Goal: Task Accomplishment & Management: Complete application form

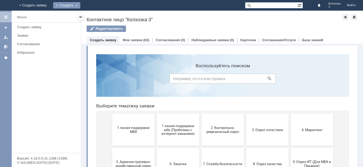
click at [80, 3] on div "Создать" at bounding box center [66, 5] width 27 height 6
click at [94, 17] on link "Заявка" at bounding box center [74, 16] width 40 height 6
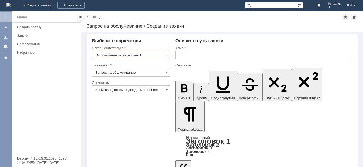
click at [151, 54] on input "Это соглашение не активно!" at bounding box center [131, 55] width 78 height 8
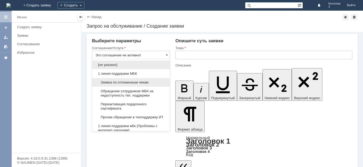
click at [147, 82] on span "Заявка по отложенным чекам" at bounding box center [130, 82] width 71 height 4
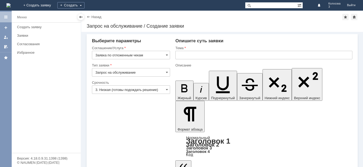
type input "Заявка по отложенным чекам"
click at [168, 88] on span at bounding box center [167, 89] width 2 height 4
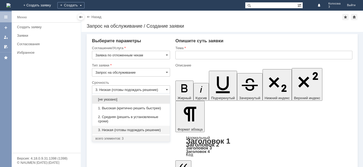
drag, startPoint x: 151, startPoint y: 116, endPoint x: 171, endPoint y: 81, distance: 40.1
click at [151, 115] on span "2. Средняя (решить в установленные сроки)" at bounding box center [130, 119] width 71 height 8
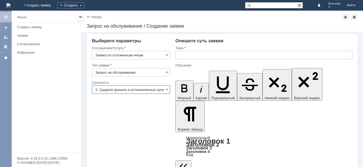
type input "2. Средняя (решить в установленные сроки)"
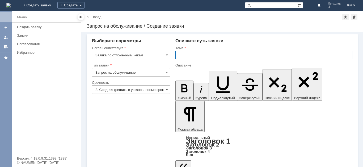
drag, startPoint x: 180, startPoint y: 55, endPoint x: 278, endPoint y: 1, distance: 112.4
click at [182, 55] on input "text" at bounding box center [263, 55] width 177 height 8
click at [212, 55] on input "отложенные" at bounding box center [263, 55] width 177 height 8
type input "отложенные [PERSON_NAME]"
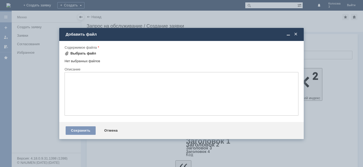
click at [67, 54] on span at bounding box center [66, 53] width 4 height 4
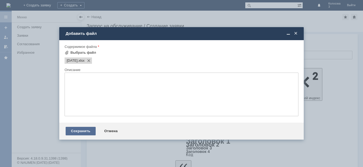
click at [81, 128] on div "Сохранить" at bounding box center [81, 131] width 30 height 8
